Goal: Task Accomplishment & Management: Manage account settings

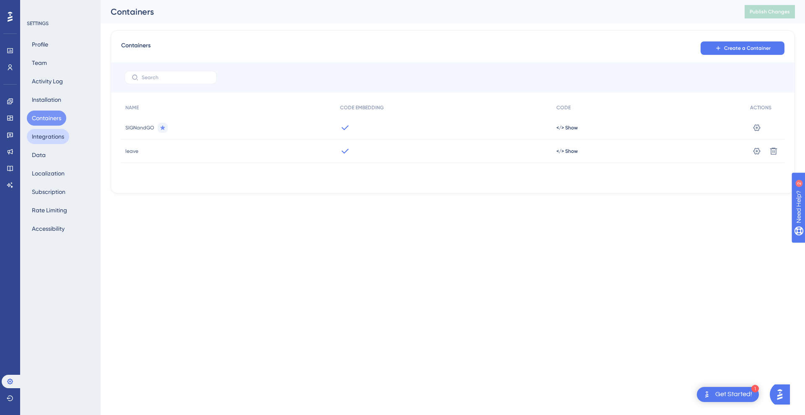
click at [48, 134] on button "Integrations" at bounding box center [48, 136] width 42 height 15
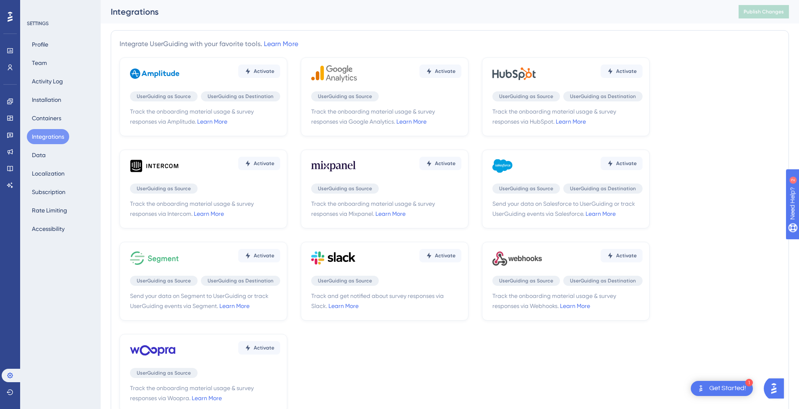
click at [50, 148] on div "Profile Team Activity Log Installation Containers Integrations Data Localizatio…" at bounding box center [61, 137] width 68 height 200
click at [41, 152] on button "Data" at bounding box center [39, 155] width 24 height 15
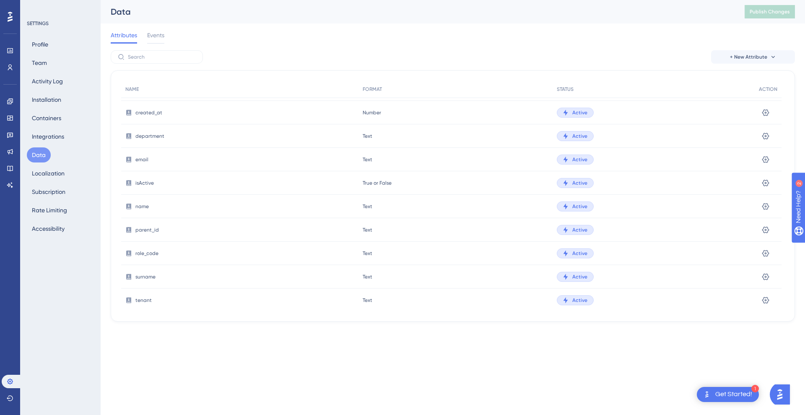
scroll to position [313, 0]
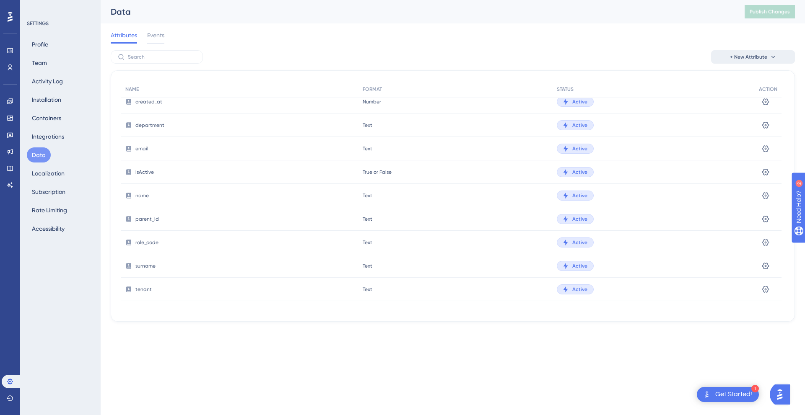
click at [738, 62] on button "+ New Attribute" at bounding box center [753, 56] width 84 height 13
click at [735, 83] on span "Custom Attribute" at bounding box center [746, 81] width 46 height 10
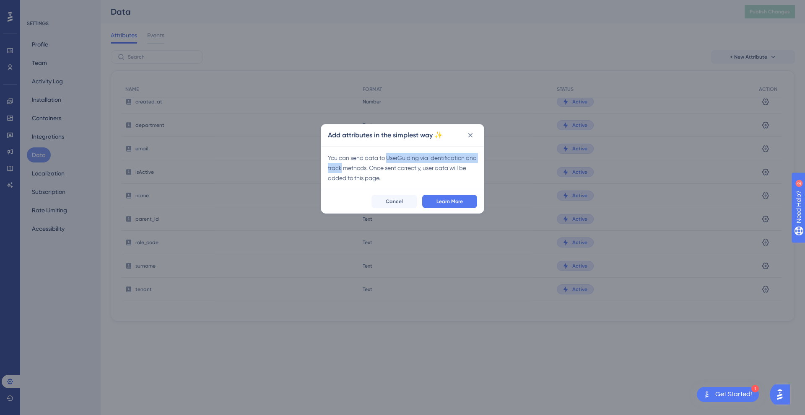
drag, startPoint x: 413, startPoint y: 159, endPoint x: 353, endPoint y: 168, distance: 60.7
click at [353, 168] on div "You can send data to UserGuiding via identification and track methods. Once sen…" at bounding box center [402, 168] width 149 height 30
click at [396, 171] on div "You can send data to UserGuiding via identification and track methods. Once sen…" at bounding box center [402, 168] width 149 height 30
click at [473, 138] on icon at bounding box center [470, 135] width 8 height 8
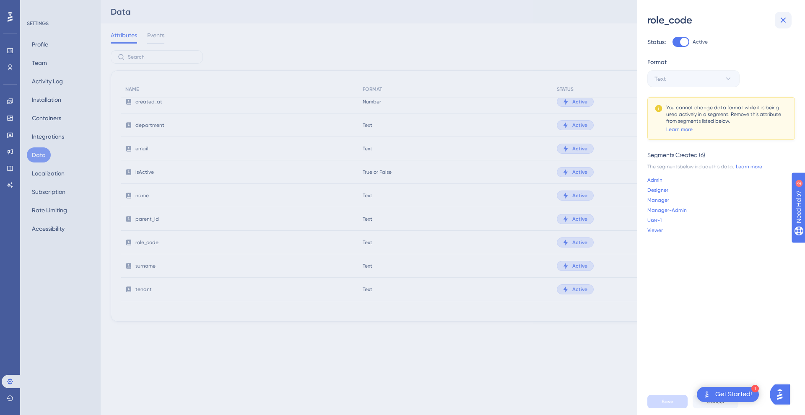
click at [787, 23] on icon at bounding box center [783, 20] width 10 height 10
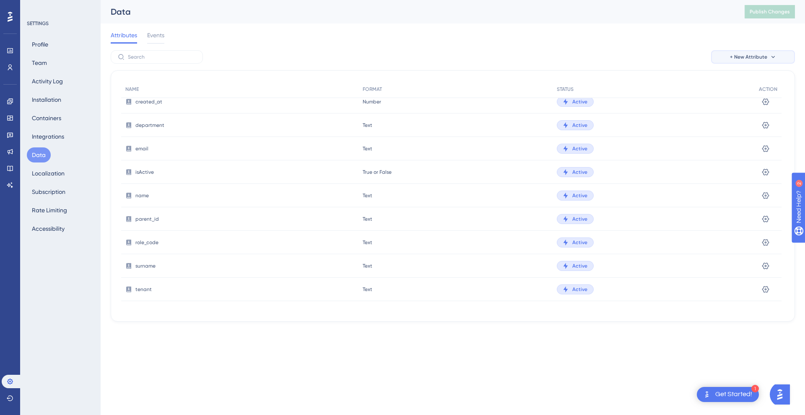
click at [756, 50] on button "+ New Attribute" at bounding box center [753, 56] width 84 height 13
click at [735, 87] on div "Custom Attribute Custom Attribute" at bounding box center [753, 81] width 60 height 17
click at [755, 60] on span "+ New Attribute" at bounding box center [748, 57] width 37 height 7
click at [742, 90] on div "A/B Test Attribute A/B Test Attribute" at bounding box center [753, 97] width 60 height 17
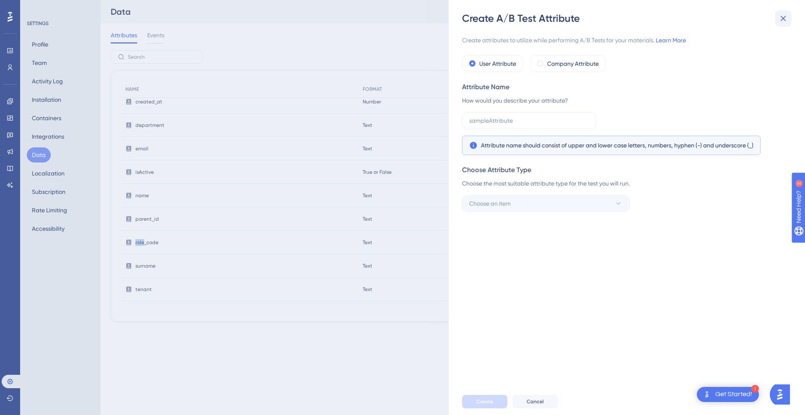
click at [782, 21] on icon at bounding box center [783, 18] width 10 height 10
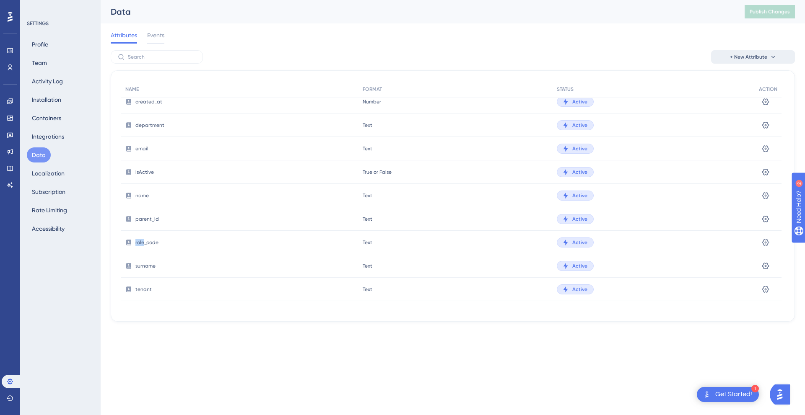
click at [750, 50] on button "+ New Attribute" at bounding box center [753, 56] width 84 height 13
click at [734, 75] on div "Custom Attribute Custom Attribute" at bounding box center [753, 81] width 60 height 17
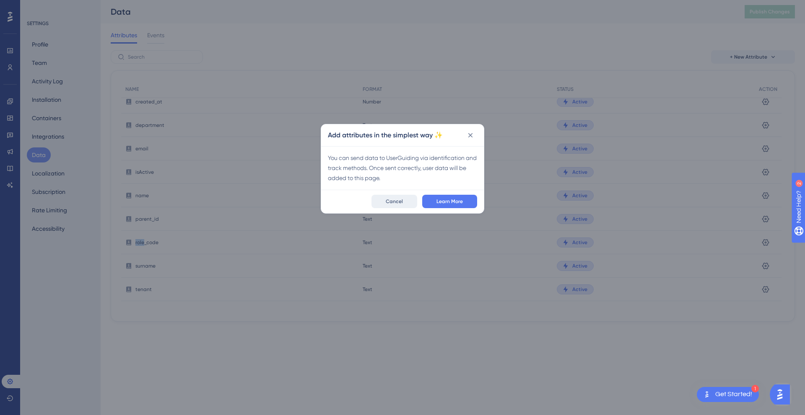
click at [387, 201] on span "Cancel" at bounding box center [394, 201] width 17 height 7
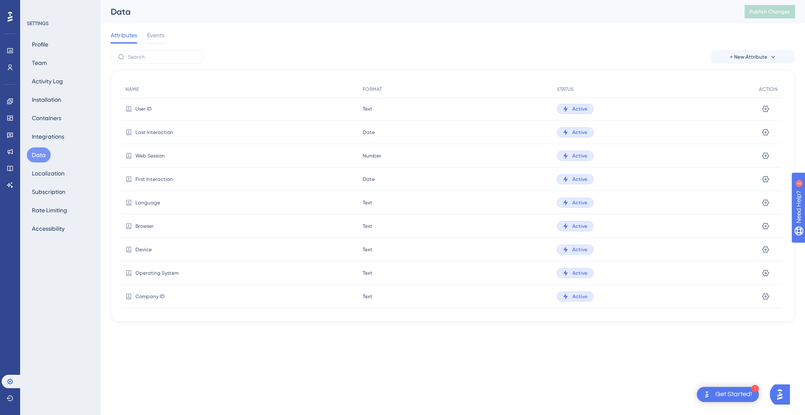
scroll to position [0, 0]
click at [326, 169] on div "First Interaction" at bounding box center [239, 179] width 237 height 23
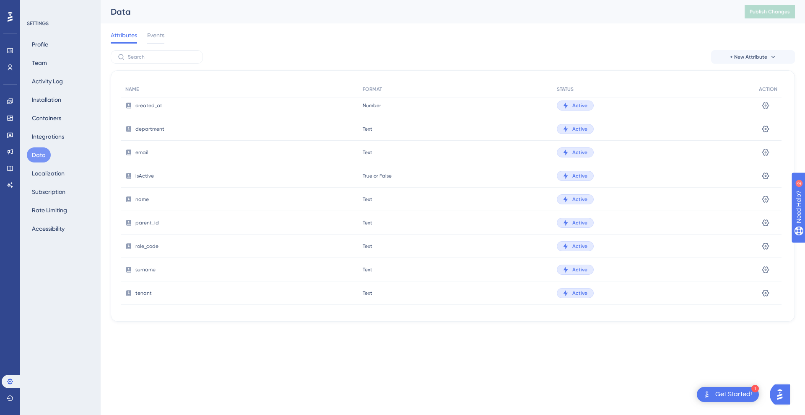
scroll to position [313, 0]
click at [165, 41] on div "Attributes Events" at bounding box center [453, 36] width 684 height 27
click at [139, 53] on label at bounding box center [157, 56] width 92 height 13
click at [139, 54] on input "text" at bounding box center [162, 57] width 68 height 6
type input "r"
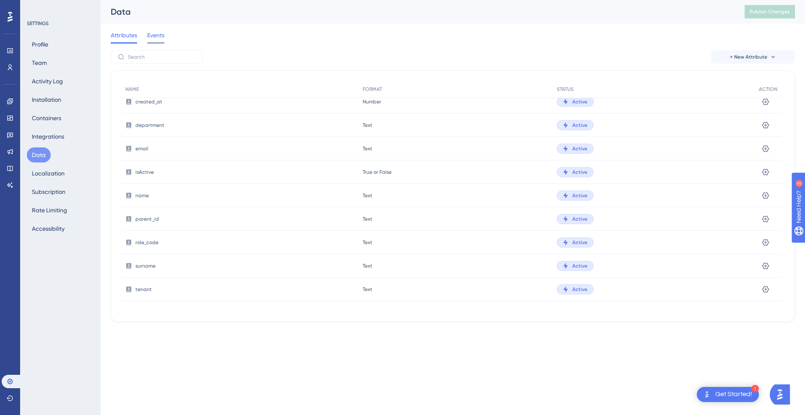
click at [158, 42] on div "Events" at bounding box center [155, 36] width 17 height 13
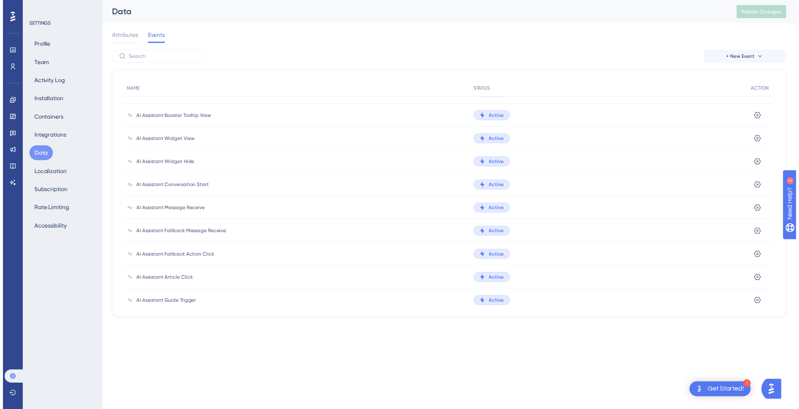
scroll to position [587, 0]
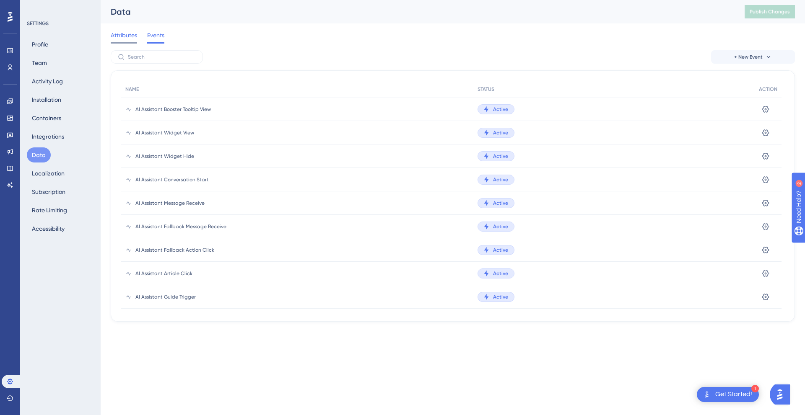
click at [135, 41] on div "Attributes" at bounding box center [124, 36] width 26 height 13
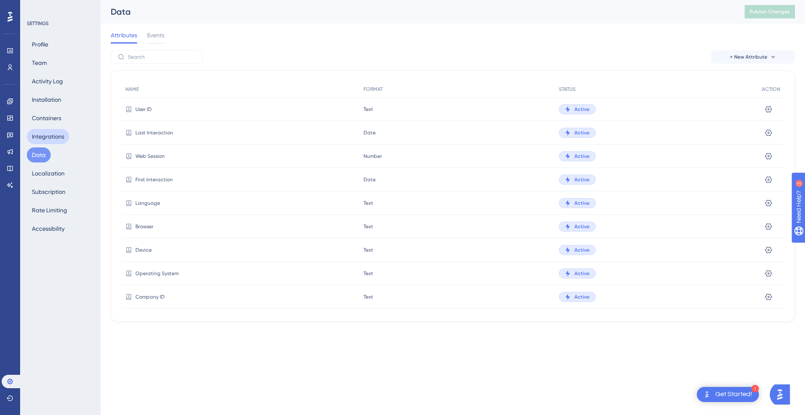
drag, startPoint x: 52, startPoint y: 137, endPoint x: 88, endPoint y: 202, distance: 74.7
click at [52, 137] on button "Integrations" at bounding box center [48, 136] width 42 height 15
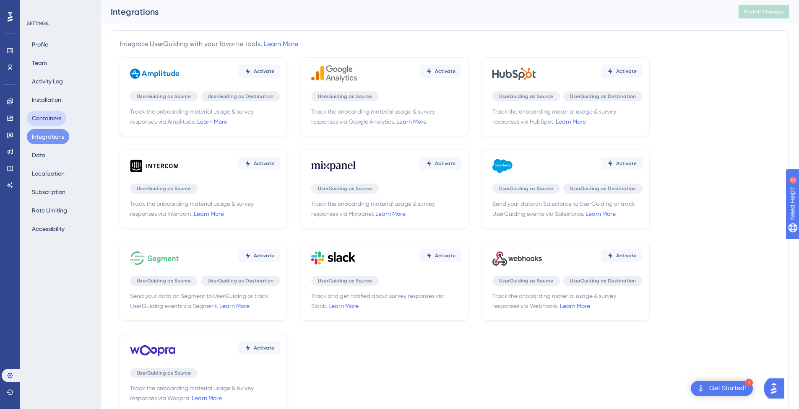
click at [59, 121] on button "Containers" at bounding box center [46, 118] width 39 height 15
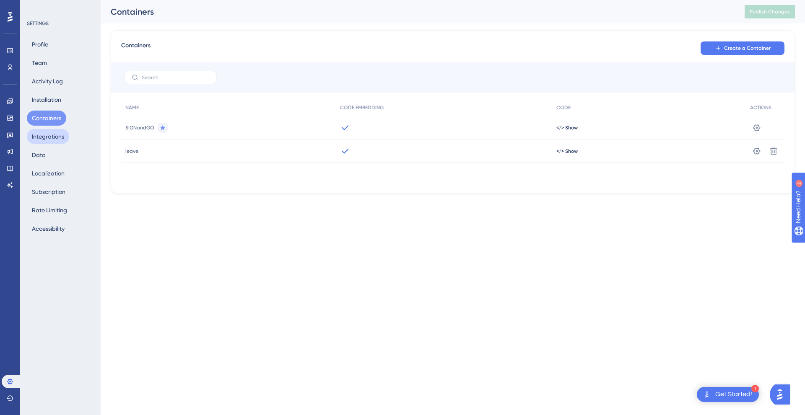
click at [65, 134] on button "Integrations" at bounding box center [48, 136] width 42 height 15
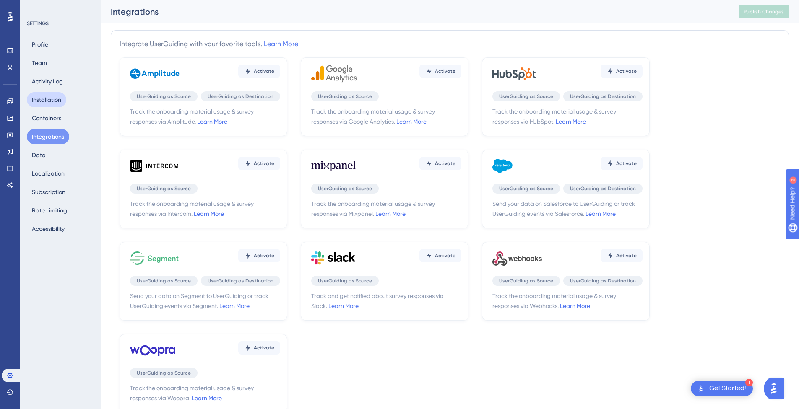
click at [62, 106] on button "Installation" at bounding box center [46, 99] width 39 height 15
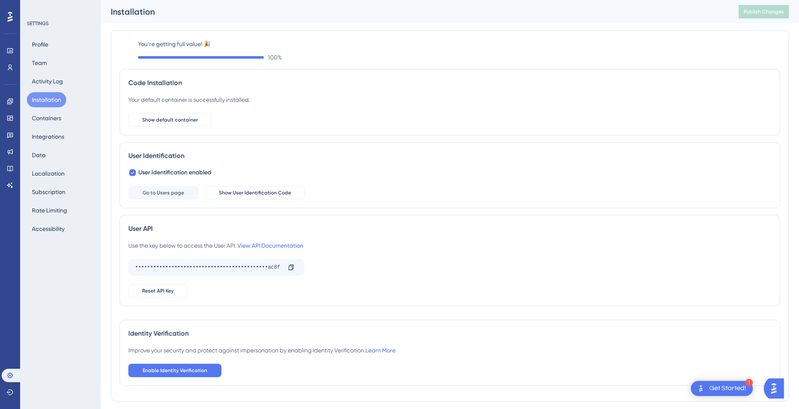
click at [53, 96] on button "Installation" at bounding box center [46, 99] width 39 height 15
click at [57, 83] on button "Activity Log" at bounding box center [47, 81] width 41 height 15
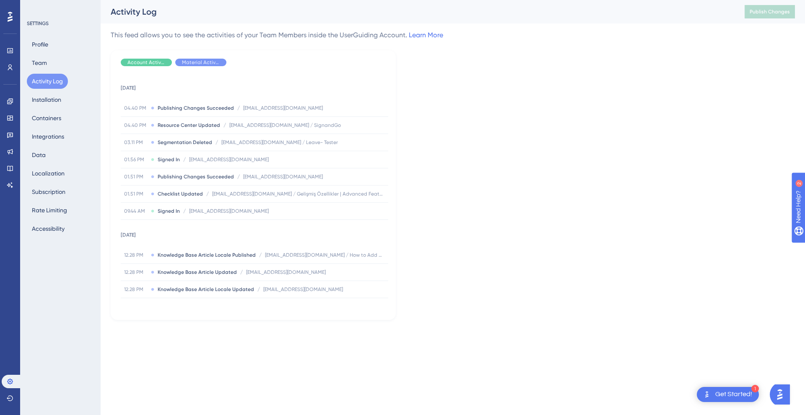
click at [57, 64] on div "Profile Team Activity Log Installation Containers Integrations Data Localizatio…" at bounding box center [61, 137] width 68 height 200
click at [39, 65] on button "Team" at bounding box center [39, 62] width 25 height 15
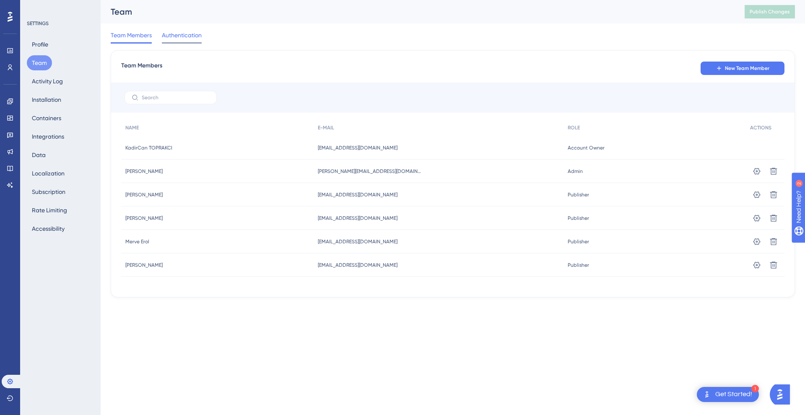
click at [184, 42] on div at bounding box center [182, 42] width 40 height 1
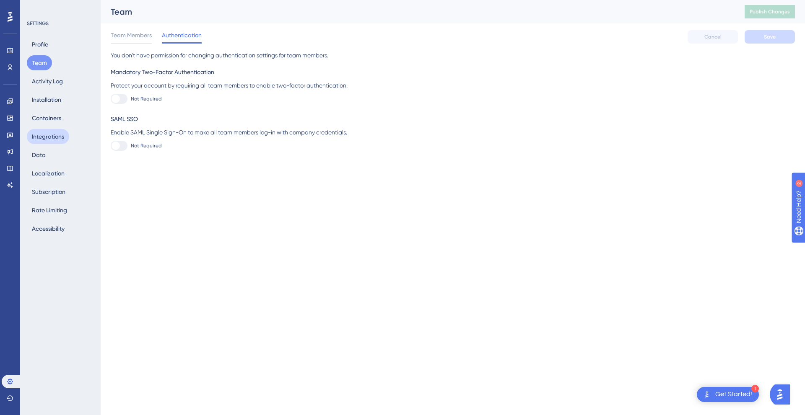
click at [52, 134] on button "Integrations" at bounding box center [48, 136] width 42 height 15
